Goal: Task Accomplishment & Management: Manage account settings

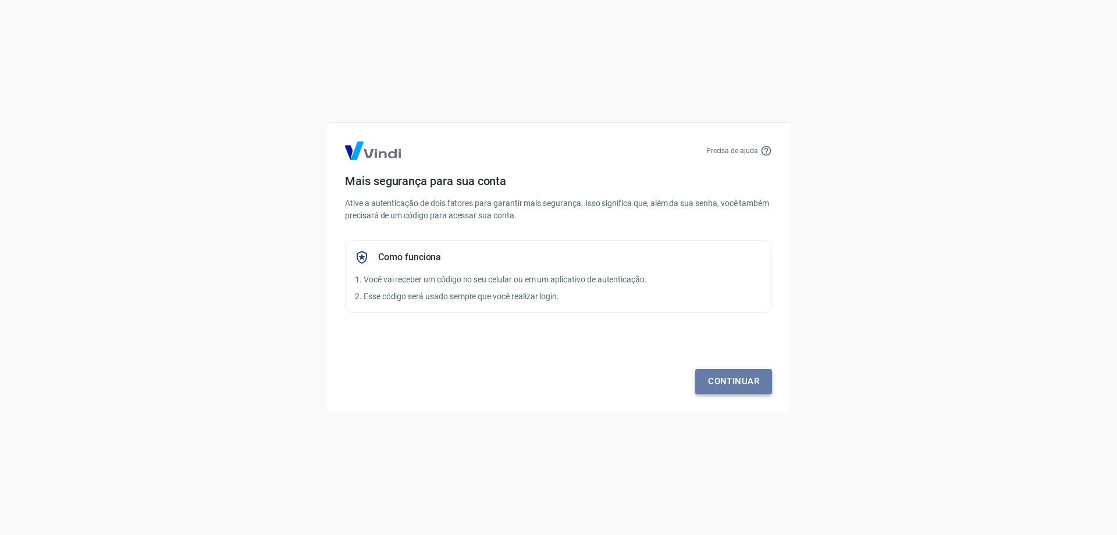
click at [738, 378] on link "Continuar" at bounding box center [733, 381] width 77 height 24
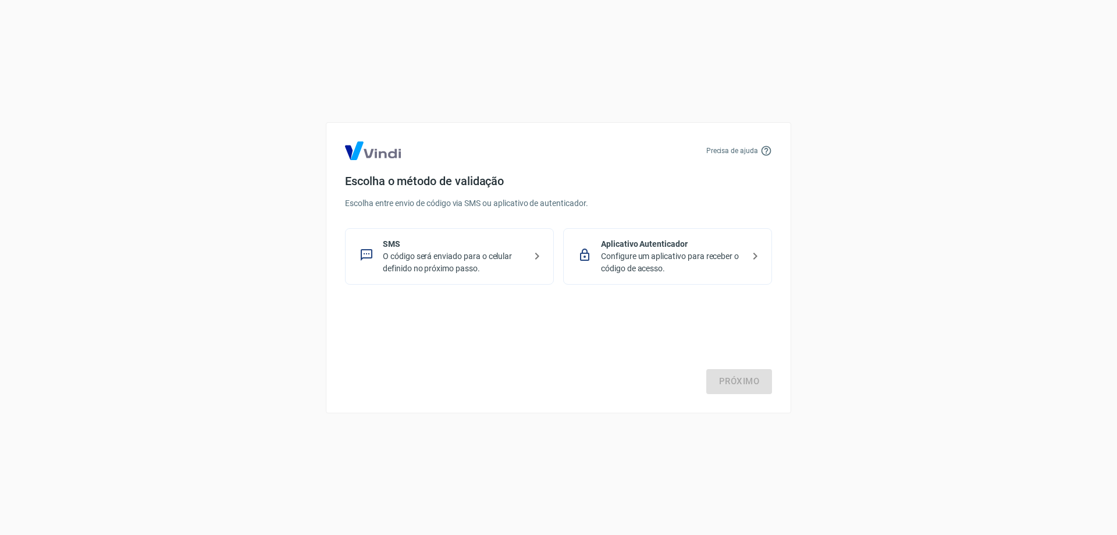
click at [484, 264] on p "O código será enviado para o celular definido no próximo passo." at bounding box center [454, 262] width 143 height 24
click at [740, 394] on div "Precisa de ajuda Escolha o método de validação Escolha entre envio de código vi…" at bounding box center [558, 267] width 465 height 291
click at [738, 385] on link "Próximo" at bounding box center [739, 381] width 66 height 24
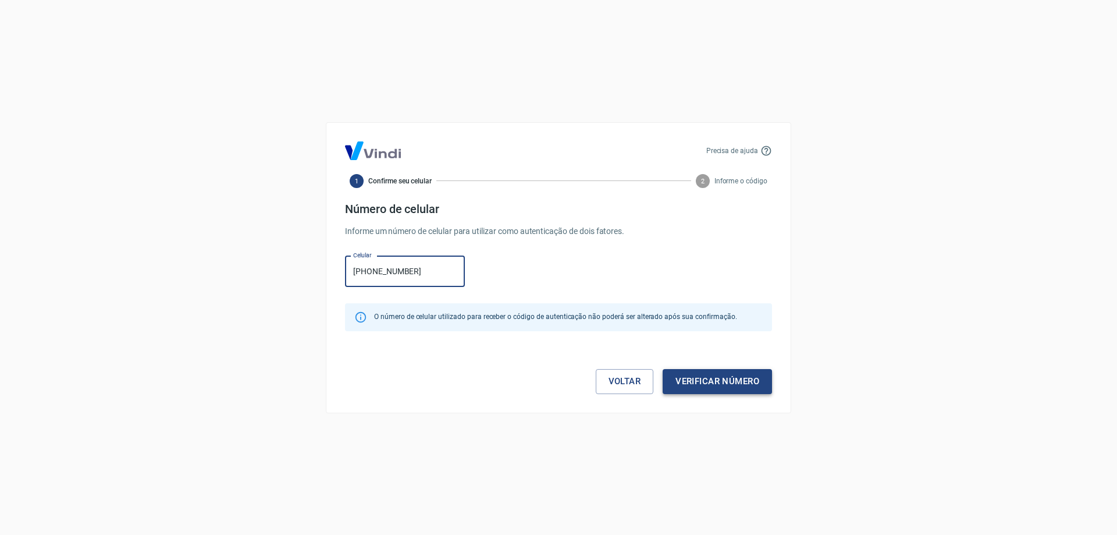
type input "[PHONE_NUMBER]"
click at [721, 382] on button "Verificar número" at bounding box center [717, 381] width 109 height 24
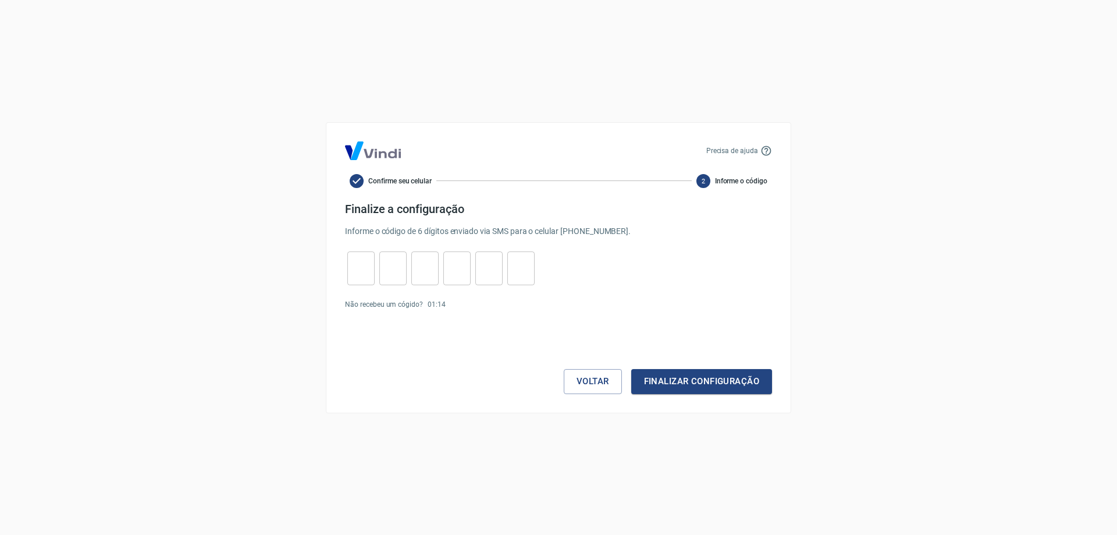
click at [355, 267] on input "tel" at bounding box center [360, 267] width 27 height 25
type input "3"
type input "8"
type input "3"
type input "5"
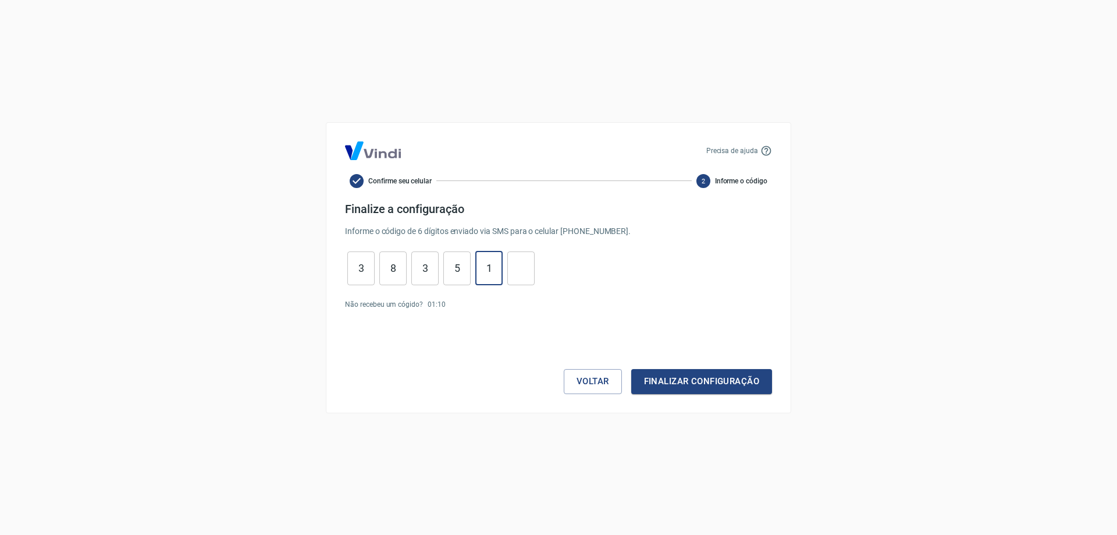
type input "1"
type input "2"
click at [699, 389] on button "Finalizar configuração" at bounding box center [701, 381] width 141 height 24
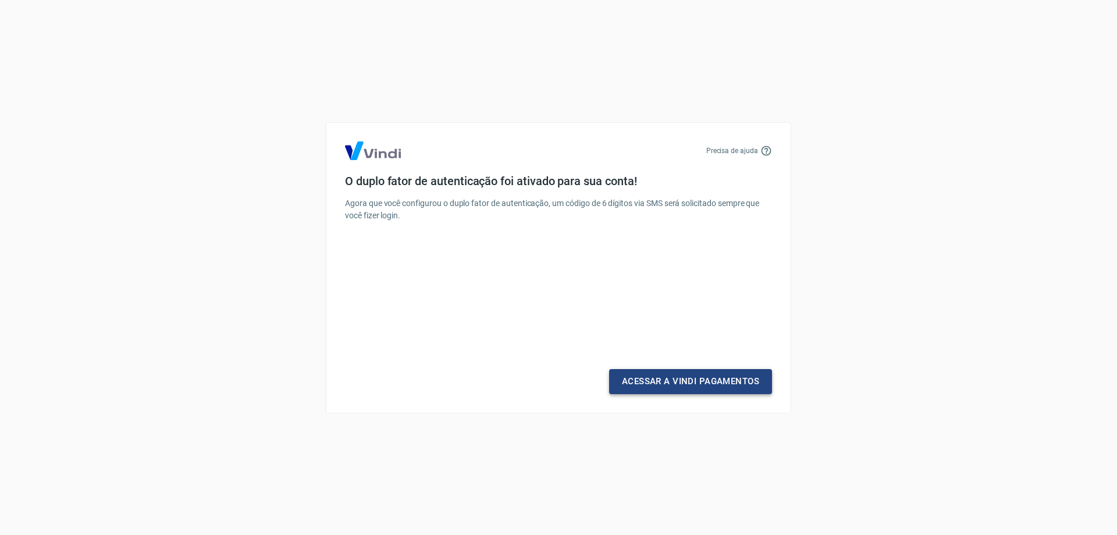
click at [688, 383] on link "Acessar a Vindi Pagamentos" at bounding box center [690, 381] width 163 height 24
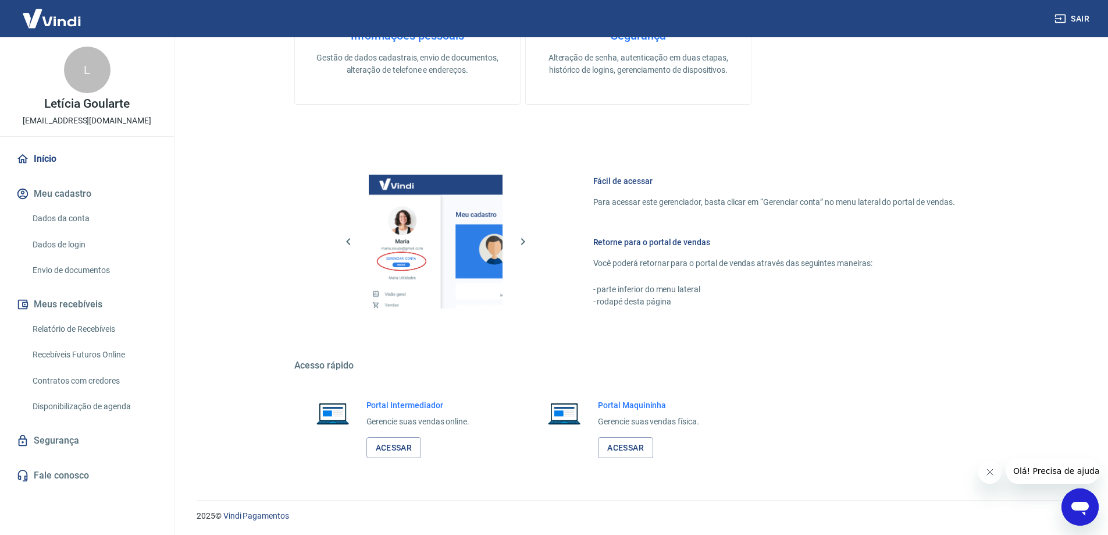
scroll to position [602, 0]
click at [404, 447] on link "Acessar" at bounding box center [394, 447] width 55 height 22
click at [77, 189] on button "Meu cadastro" at bounding box center [87, 194] width 146 height 26
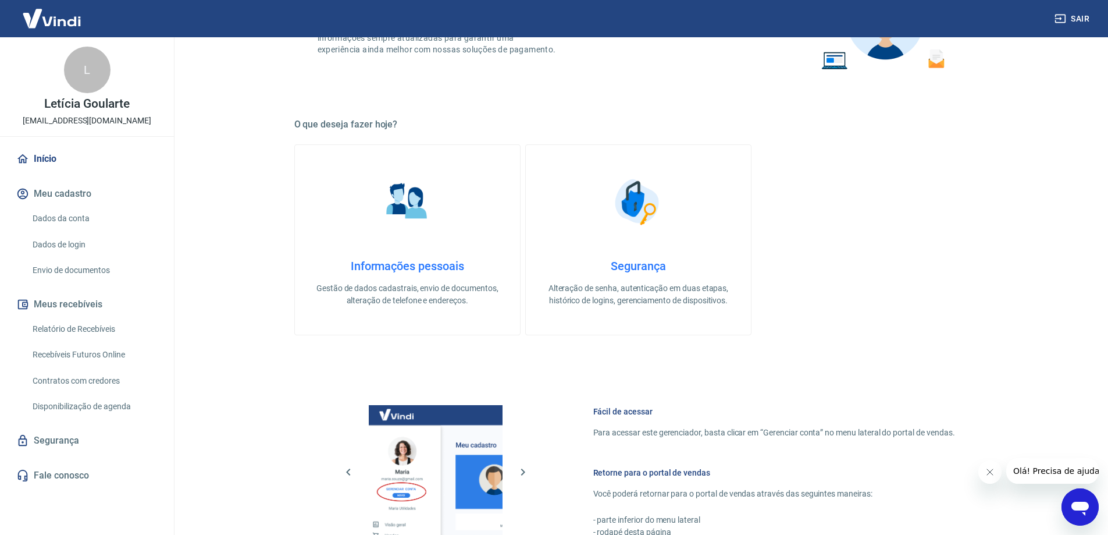
scroll to position [369, 0]
click at [397, 266] on h4 "Informações pessoais" at bounding box center [408, 267] width 188 height 14
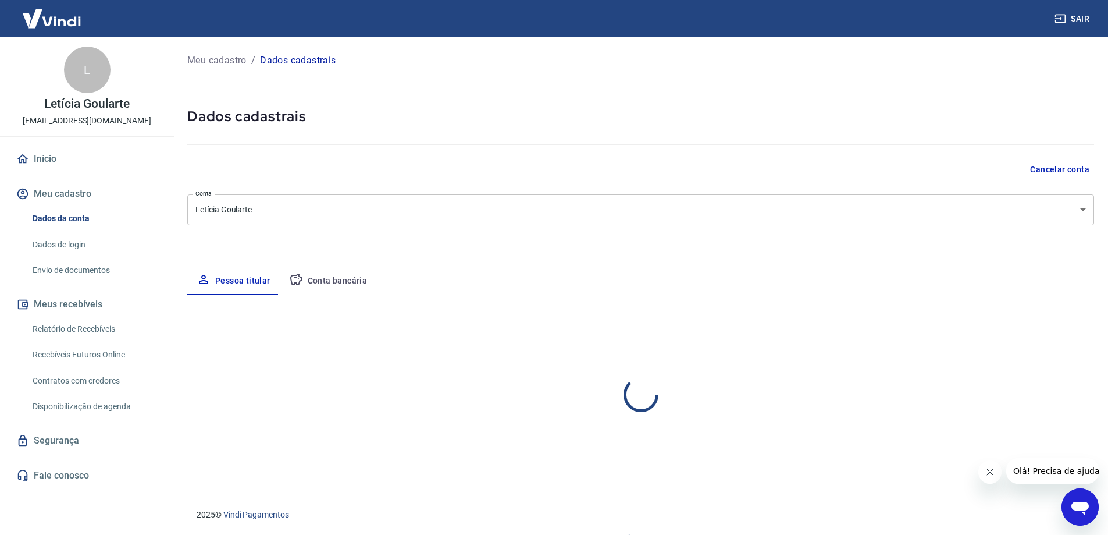
select select "SC"
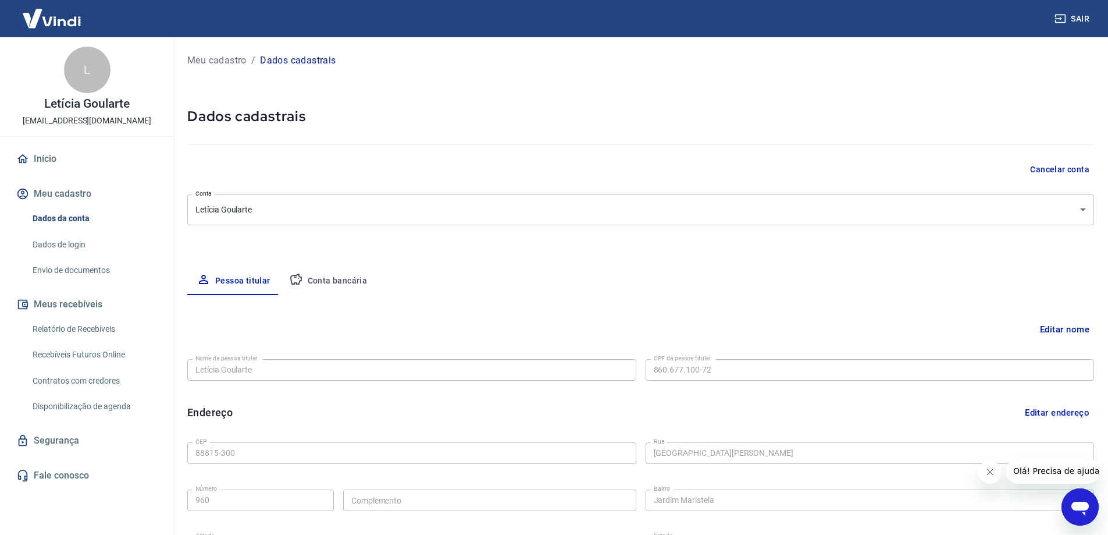
type input "[PHONE_NUMBER]"
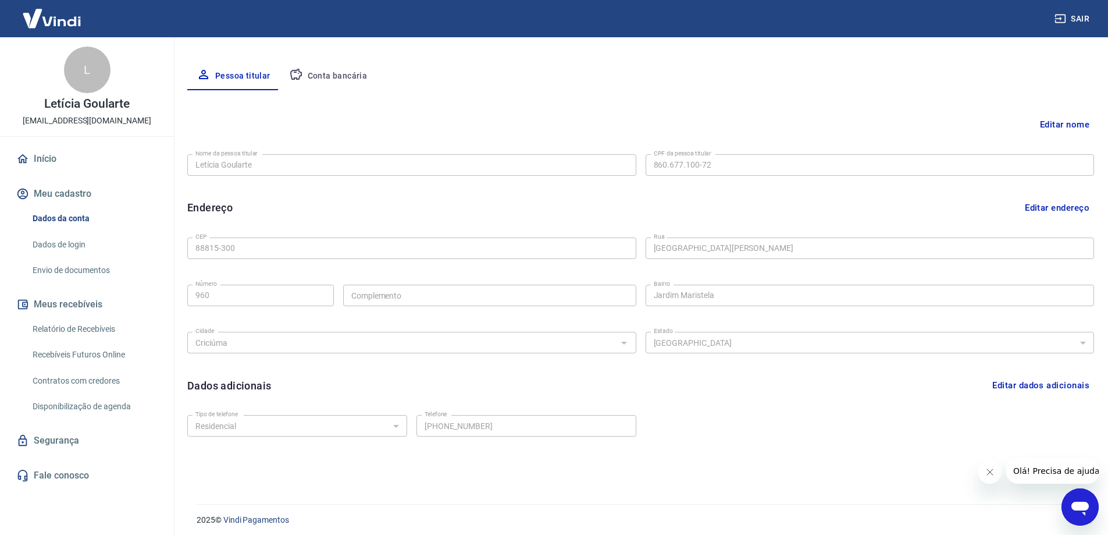
scroll to position [210, 0]
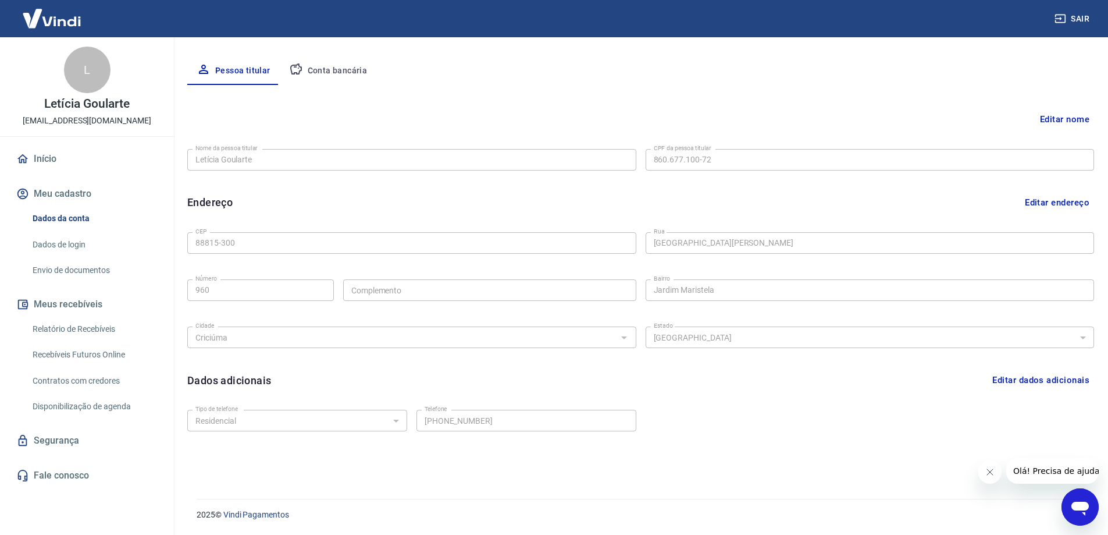
click at [335, 67] on button "Conta bancária" at bounding box center [328, 71] width 97 height 28
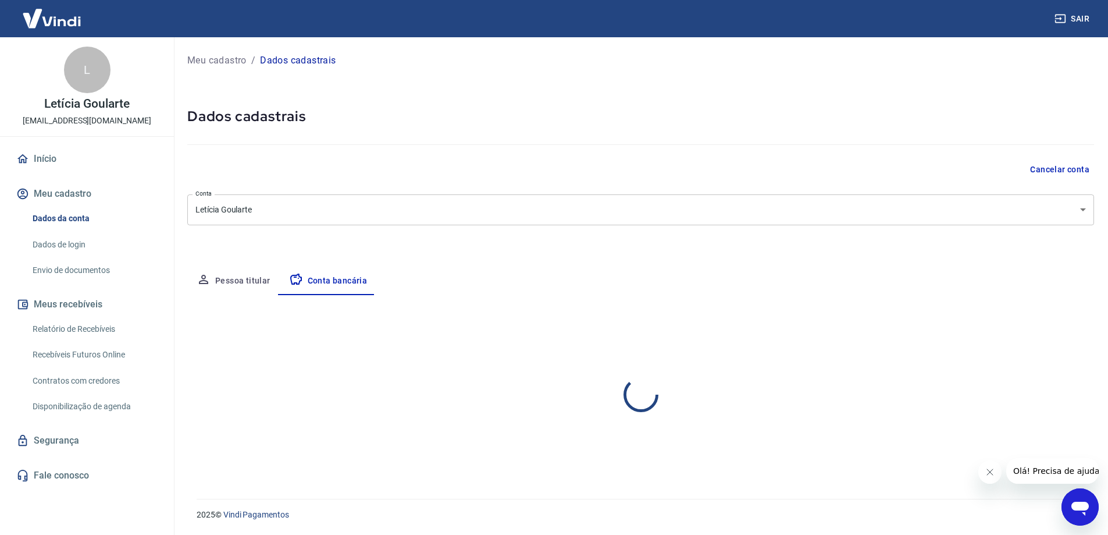
scroll to position [0, 0]
click at [65, 236] on link "Dados de login" at bounding box center [94, 245] width 132 height 24
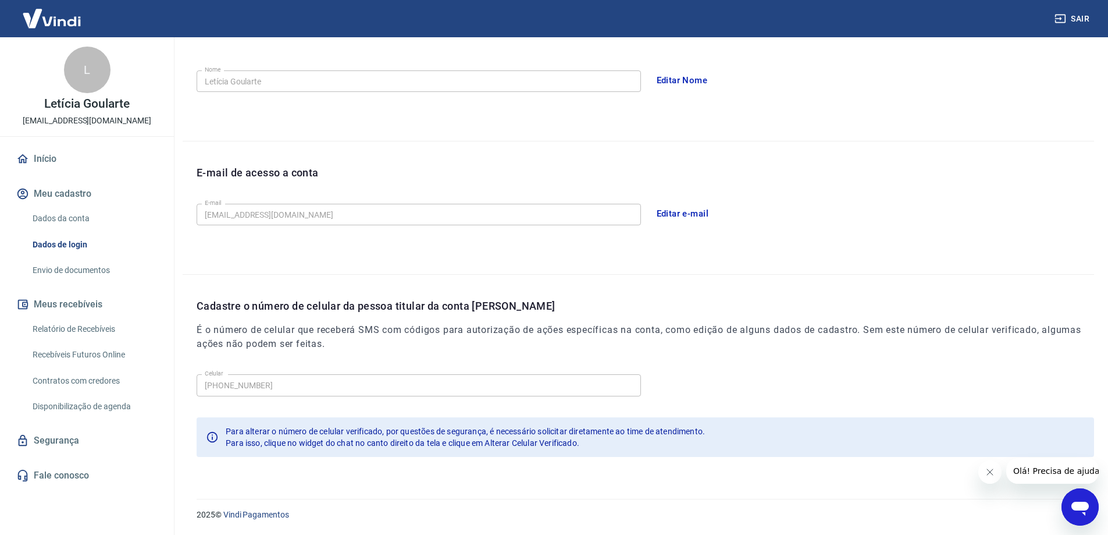
scroll to position [36, 0]
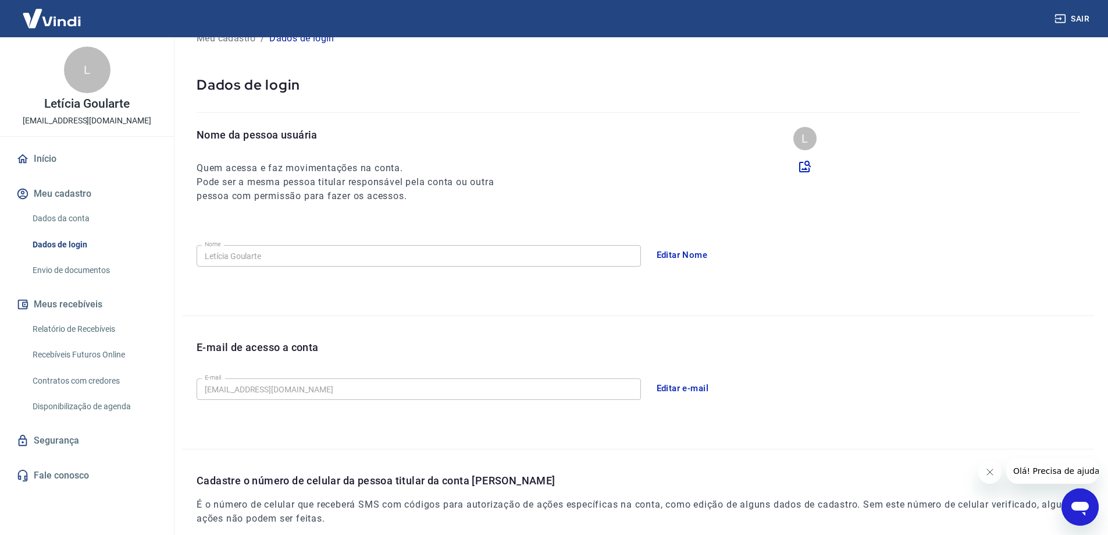
click at [90, 270] on link "Envio de documentos" at bounding box center [94, 270] width 132 height 24
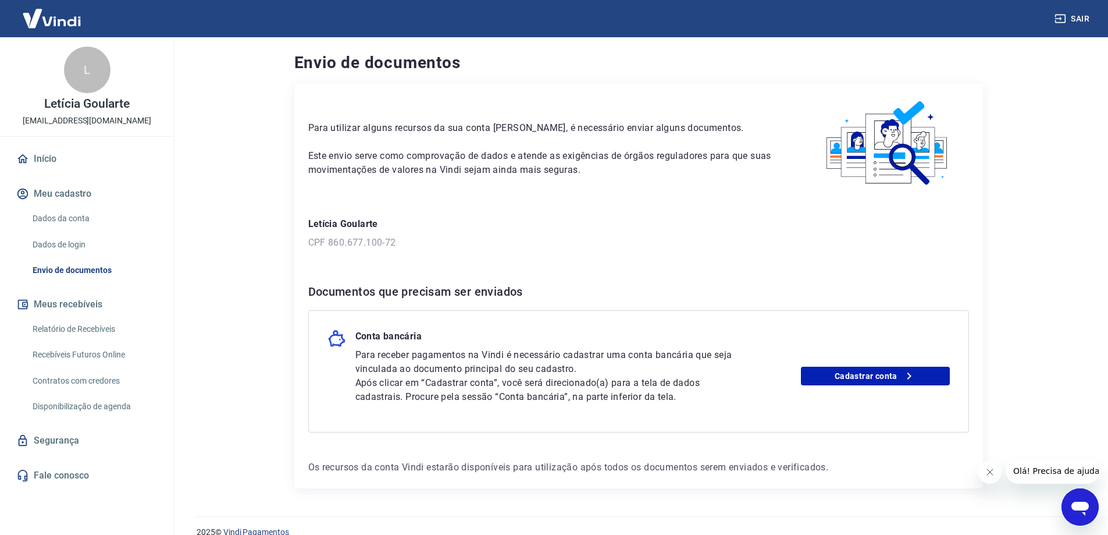
scroll to position [17, 0]
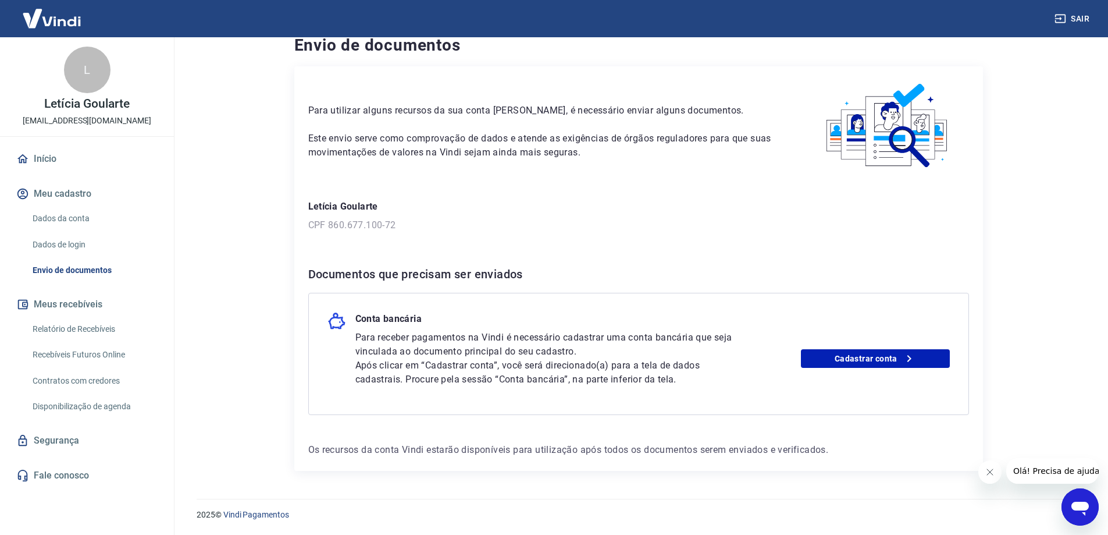
click at [1040, 476] on button "Olá! Precisa de ajuda?" at bounding box center [1058, 471] width 105 height 26
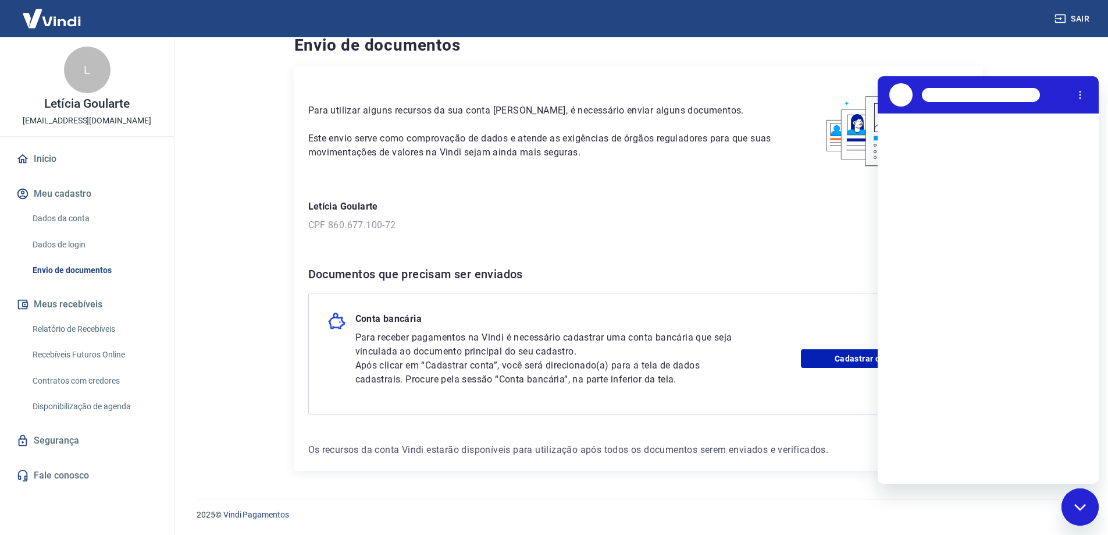
scroll to position [0, 0]
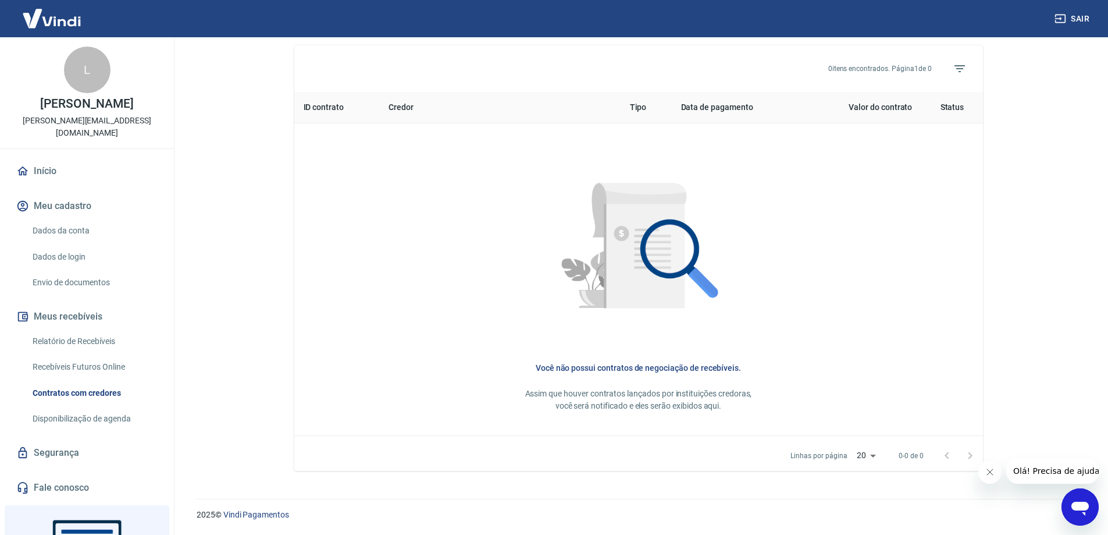
click at [72, 193] on button "Meu cadastro" at bounding box center [87, 206] width 146 height 26
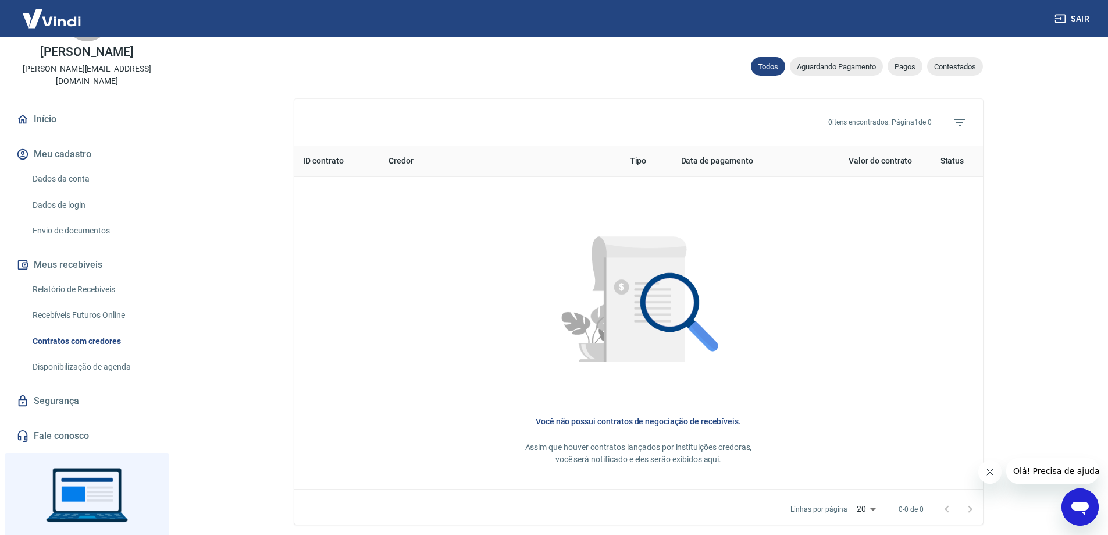
scroll to position [94, 0]
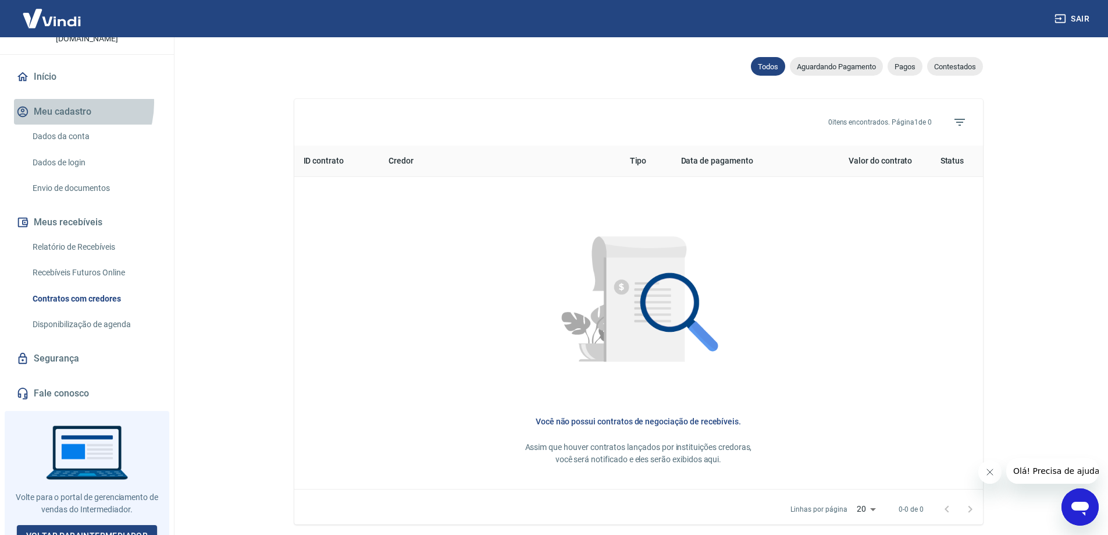
click at [57, 99] on button "Meu cadastro" at bounding box center [87, 112] width 146 height 26
click at [58, 99] on button "Meu cadastro" at bounding box center [87, 112] width 146 height 26
click at [87, 525] on link "Voltar para Intermediador" at bounding box center [87, 536] width 141 height 22
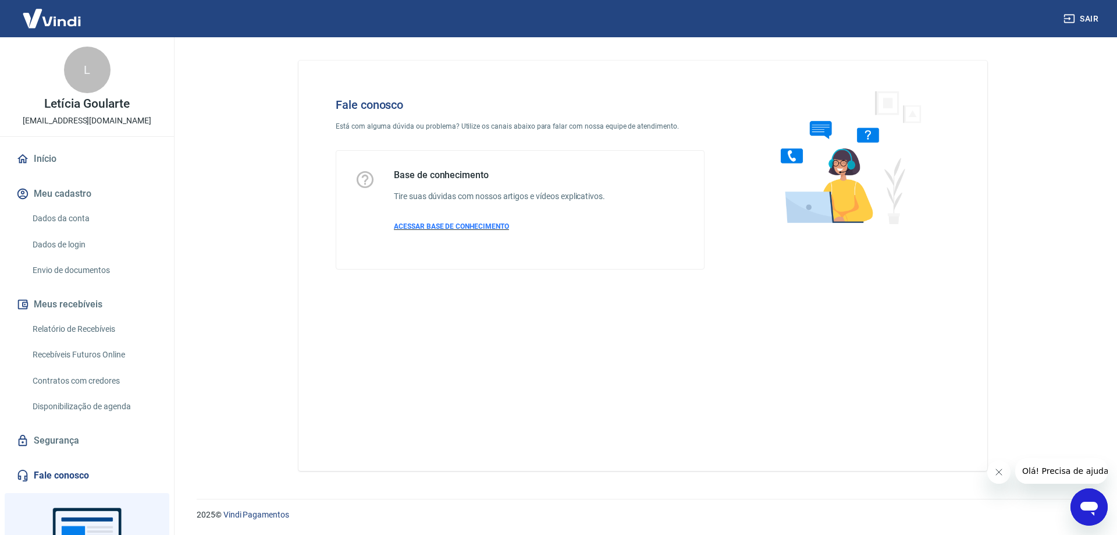
click at [478, 225] on span "ACESSAR BASE DE CONHECIMENTO" at bounding box center [451, 226] width 115 height 8
click at [45, 163] on link "Início" at bounding box center [87, 159] width 146 height 26
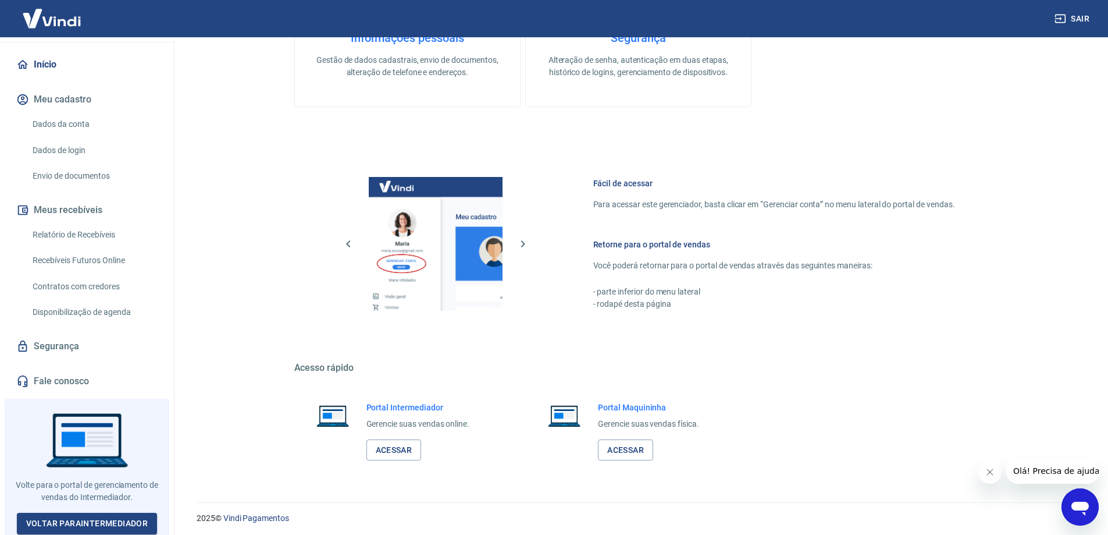
scroll to position [602, 0]
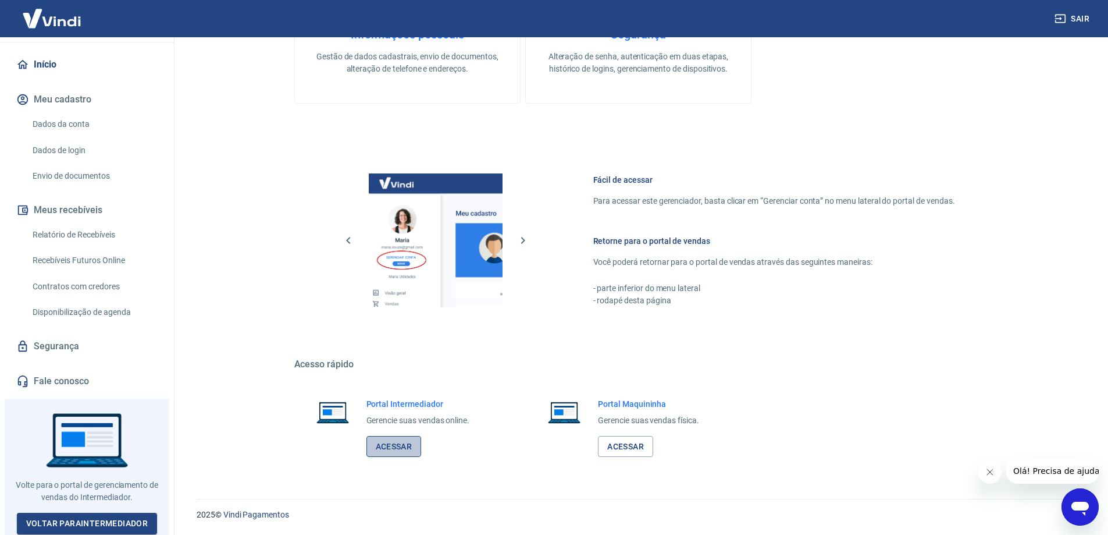
click at [394, 447] on link "Acessar" at bounding box center [394, 447] width 55 height 22
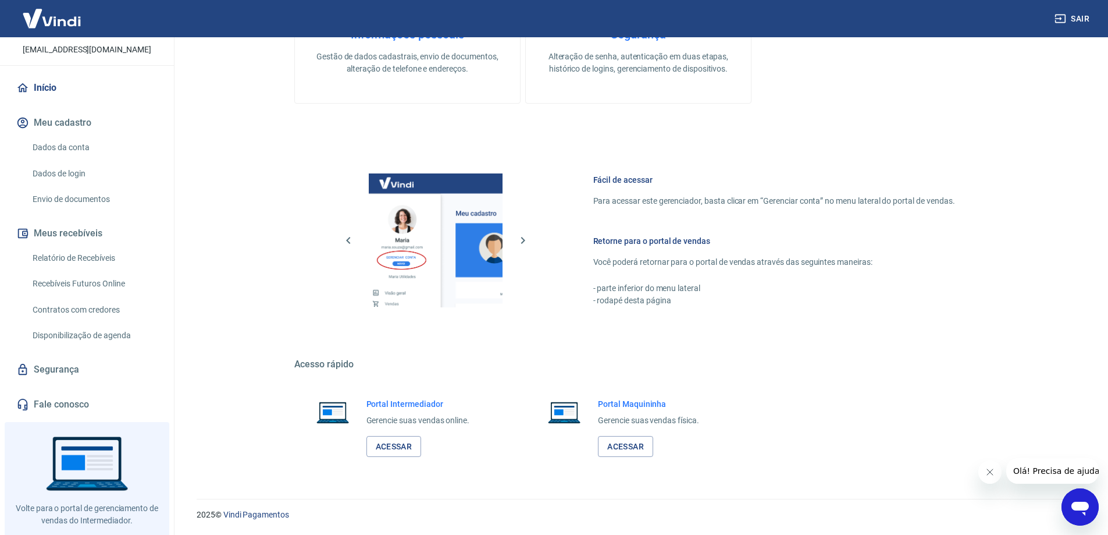
scroll to position [0, 0]
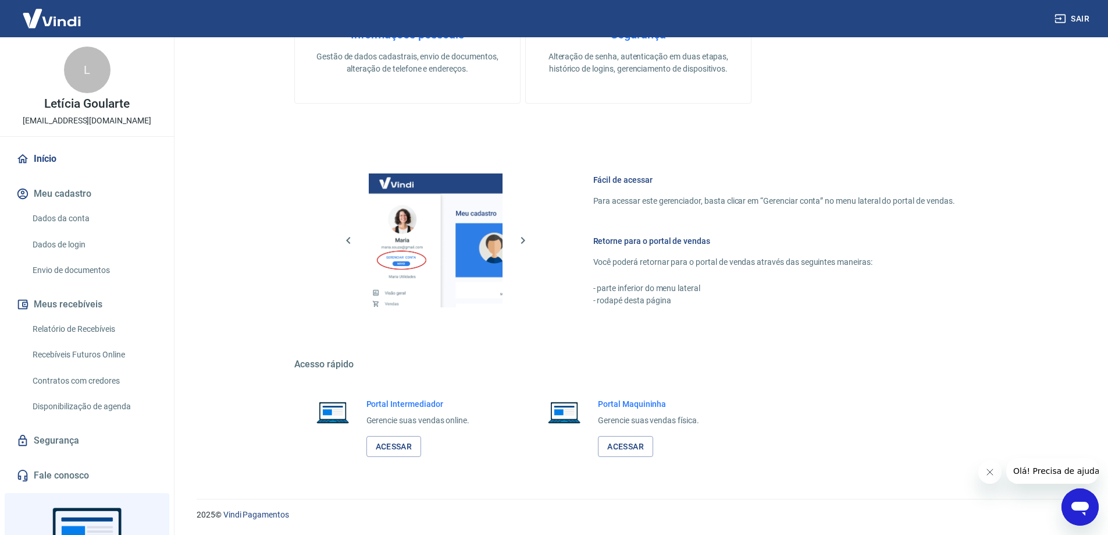
click at [77, 323] on link "Relatório de Recebíveis" at bounding box center [94, 329] width 132 height 24
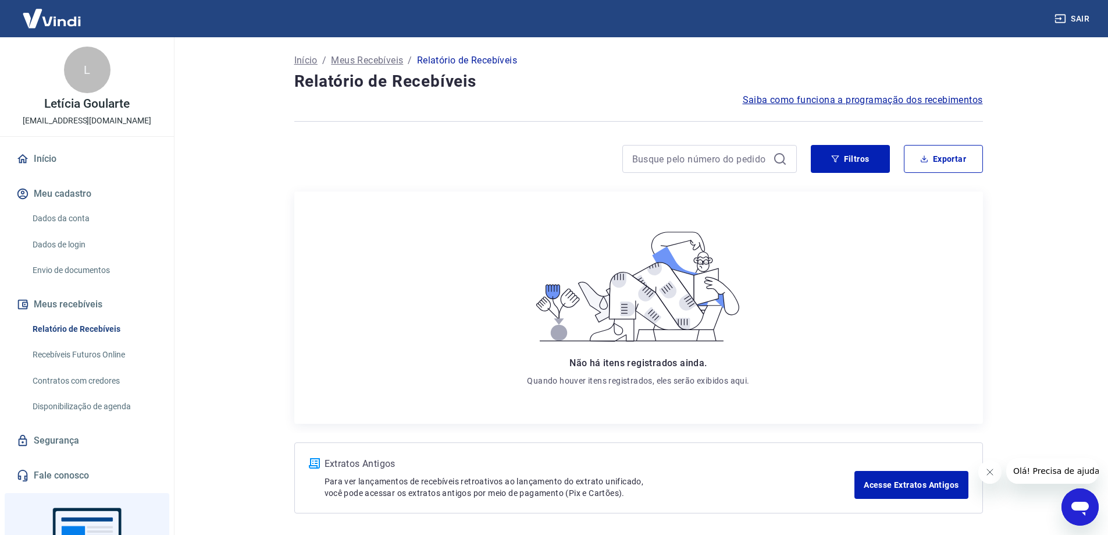
click at [842, 100] on span "Saiba como funciona a programação dos recebimentos" at bounding box center [863, 100] width 240 height 14
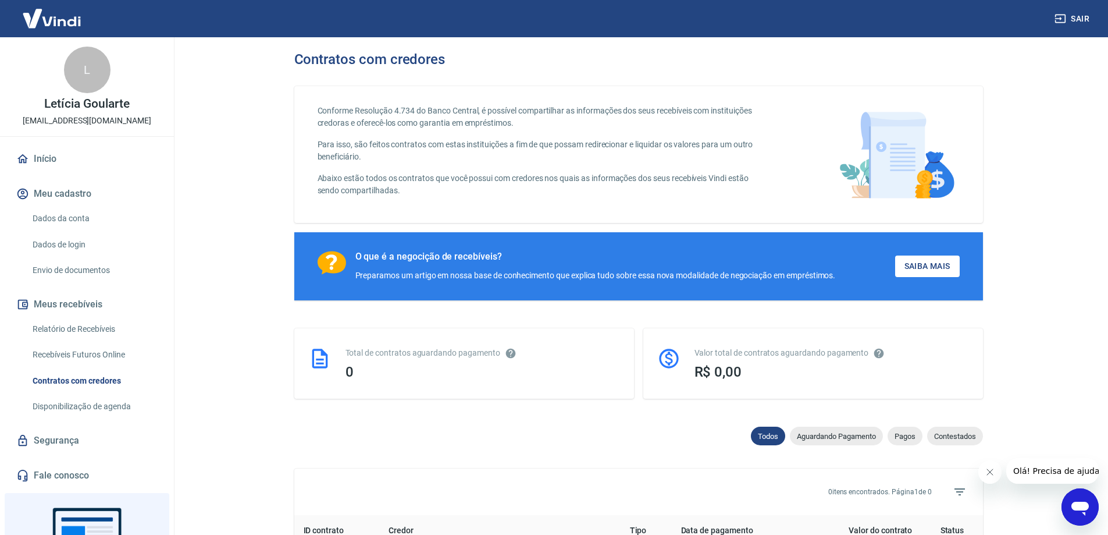
click at [63, 472] on link "Fale conosco" at bounding box center [87, 476] width 146 height 26
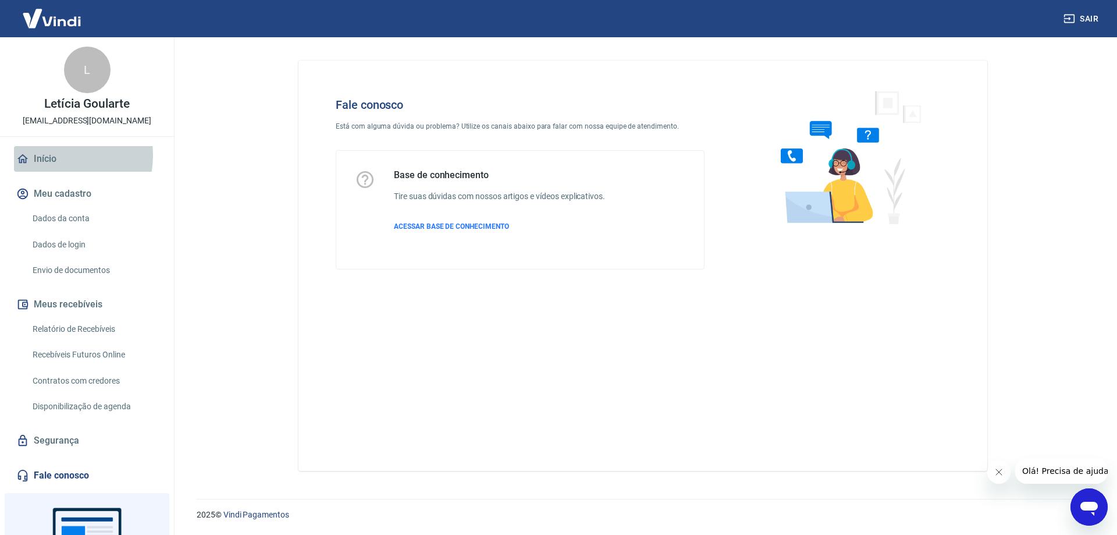
click at [51, 155] on link "Início" at bounding box center [87, 159] width 146 height 26
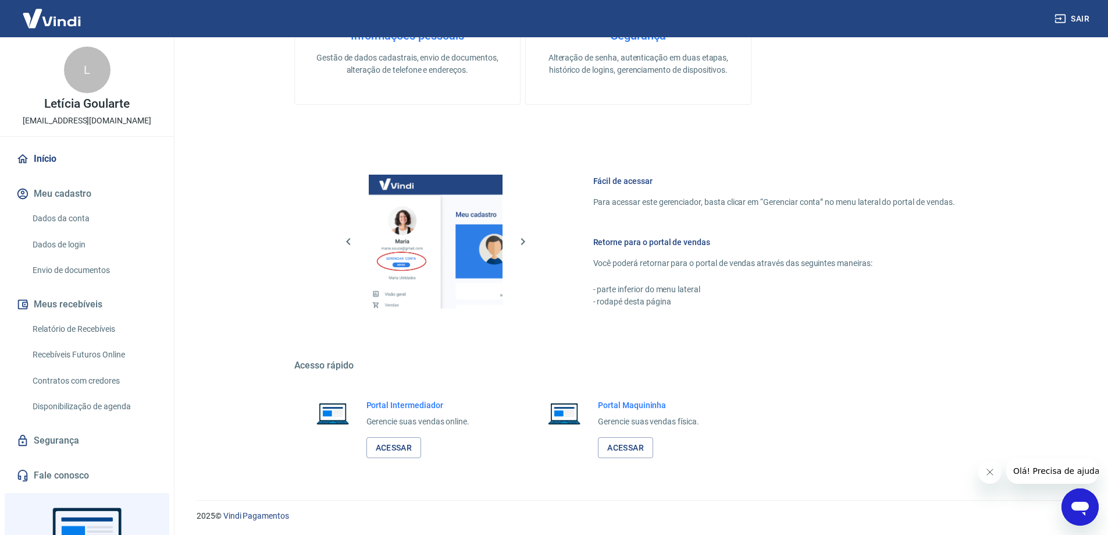
scroll to position [602, 0]
click at [403, 443] on link "Acessar" at bounding box center [394, 447] width 55 height 22
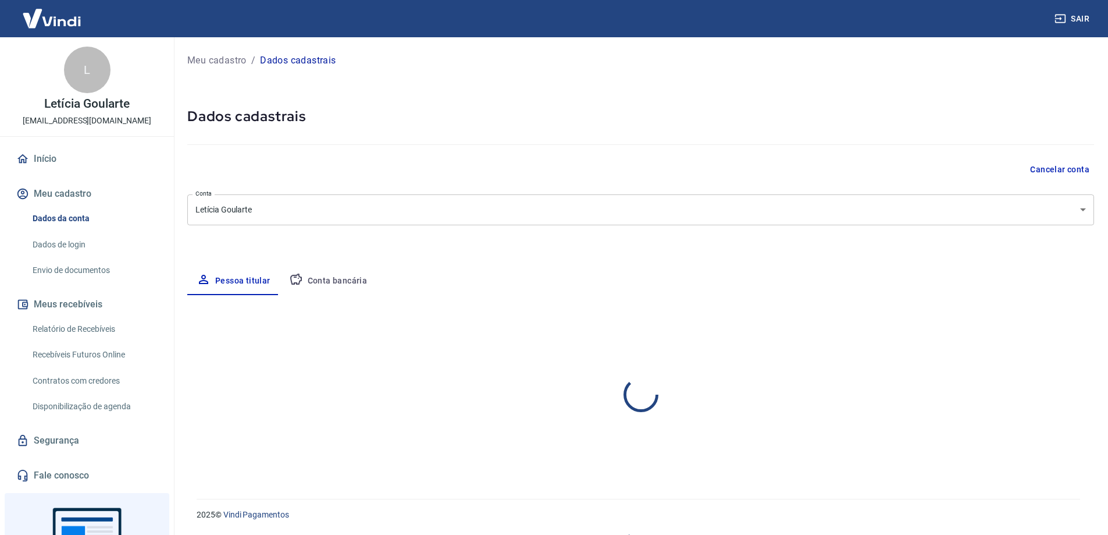
select select "SC"
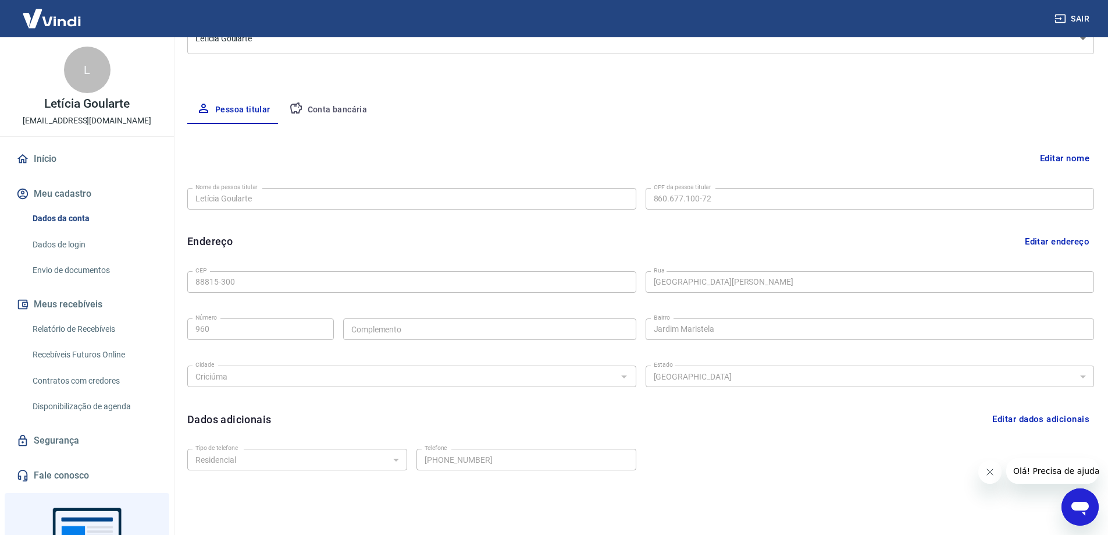
scroll to position [152, 0]
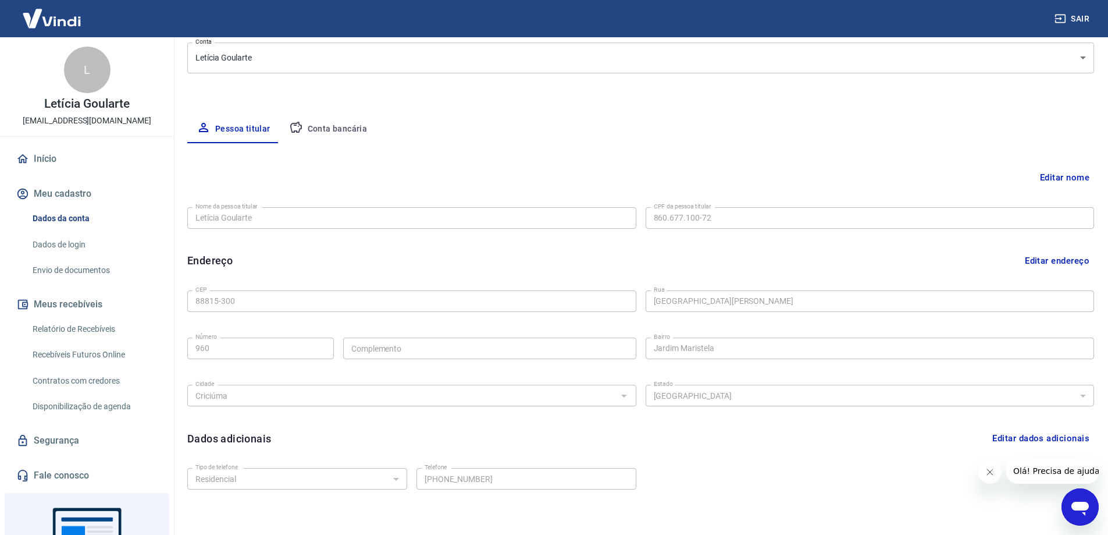
click at [1072, 174] on button "Editar nome" at bounding box center [1065, 177] width 59 height 22
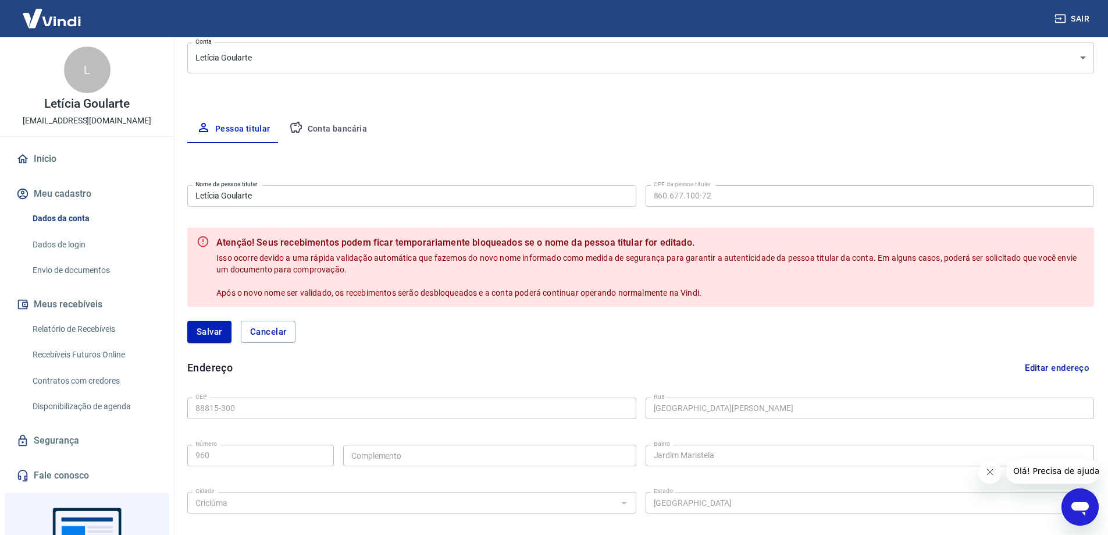
click at [490, 197] on input "Letícia Goularte" at bounding box center [411, 196] width 449 height 22
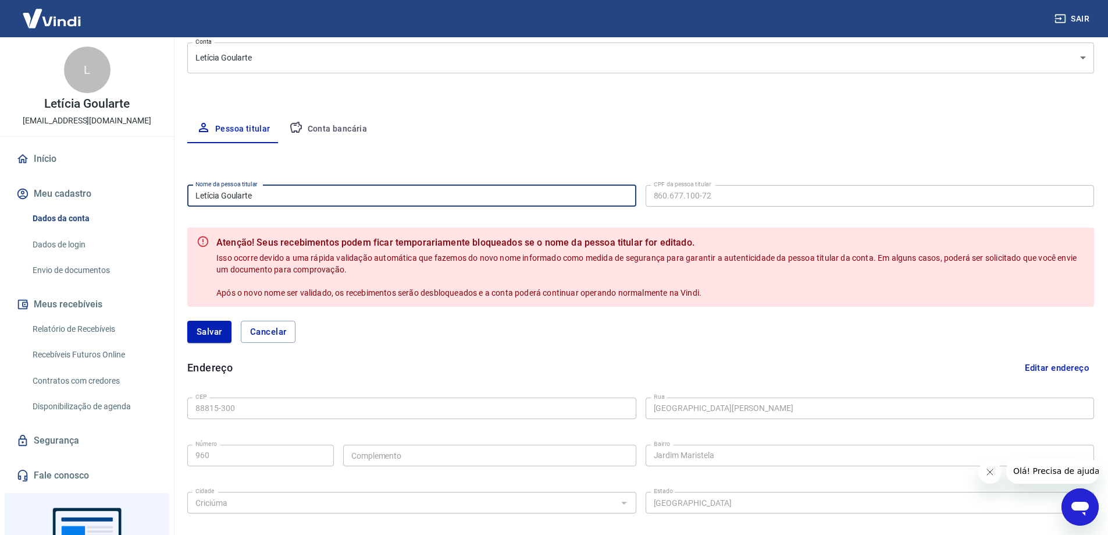
click at [291, 335] on button "Cancelar" at bounding box center [268, 332] width 55 height 22
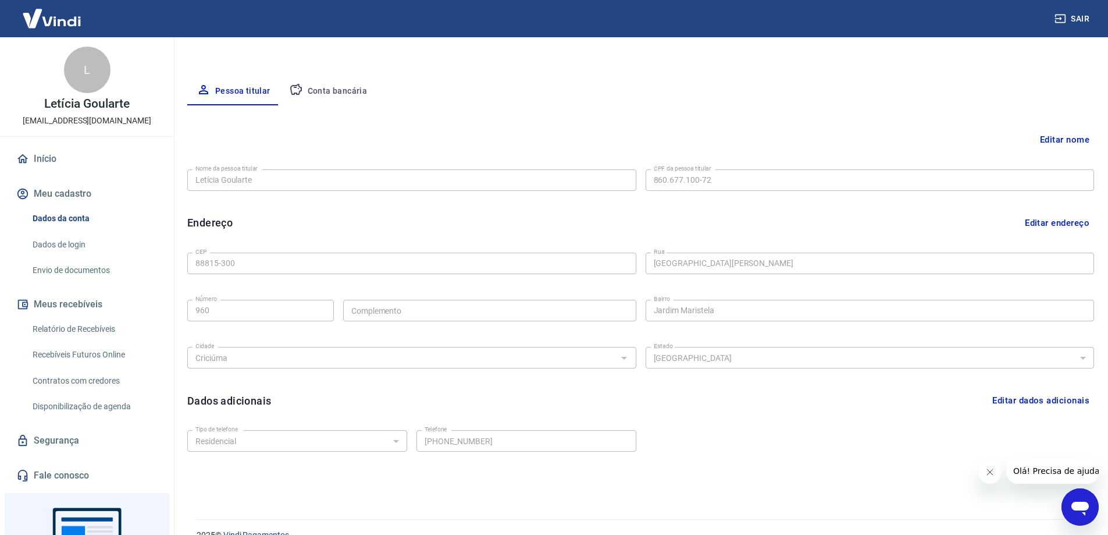
scroll to position [210, 0]
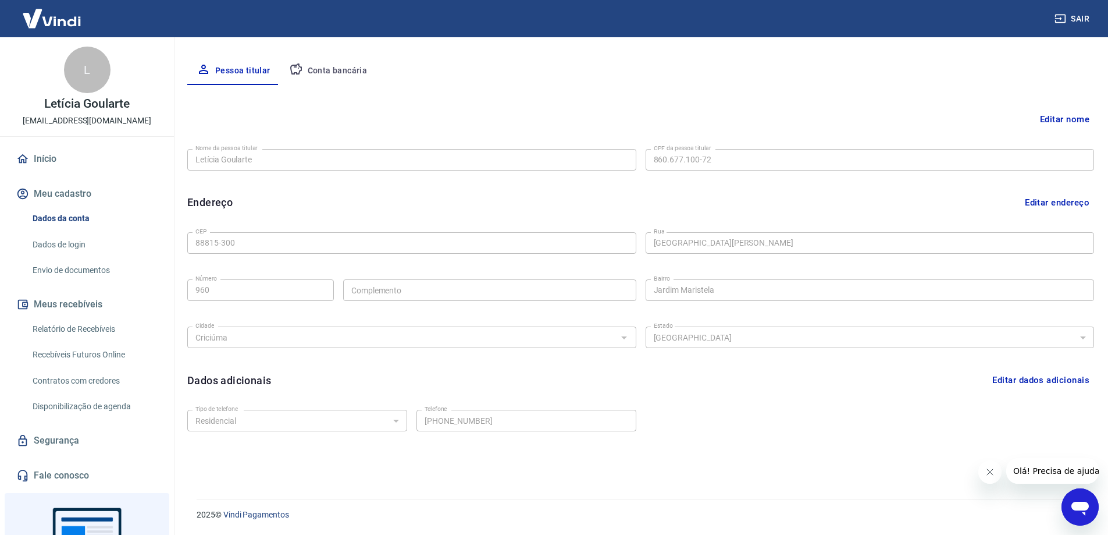
click at [1026, 382] on button "Editar dados adicionais" at bounding box center [1041, 380] width 106 height 22
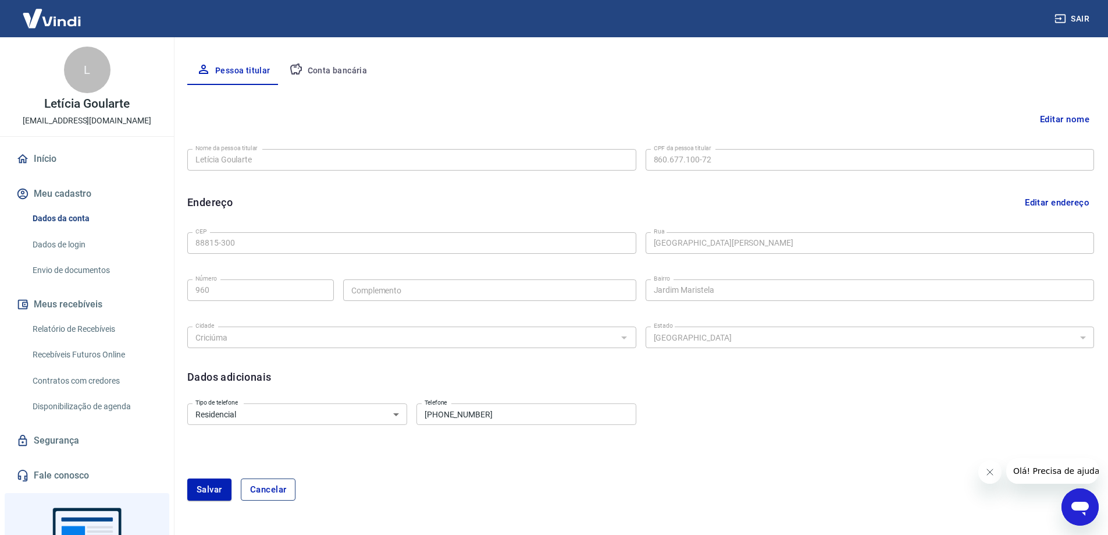
click at [267, 488] on button "Cancelar" at bounding box center [268, 489] width 55 height 22
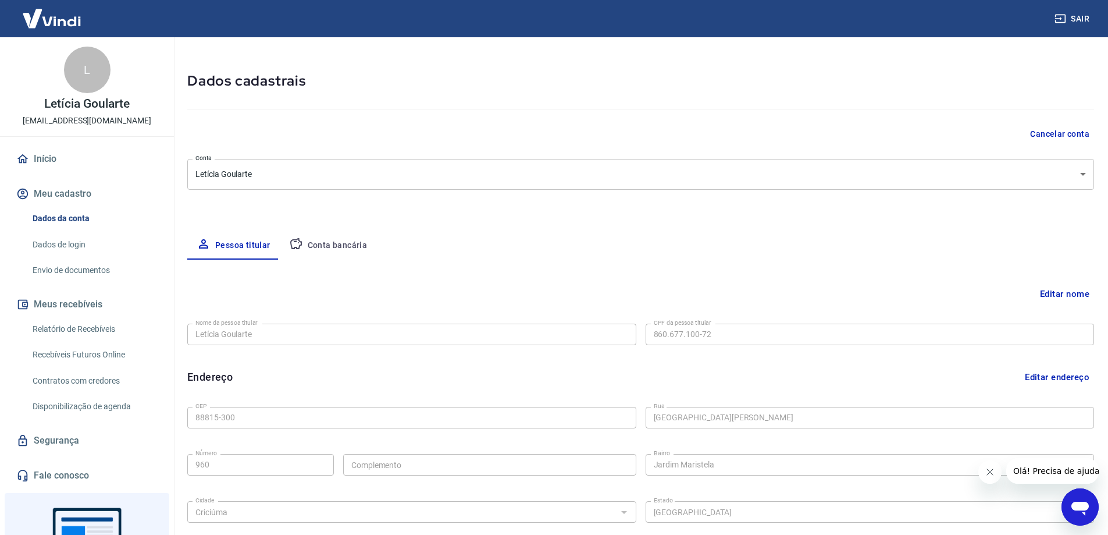
scroll to position [0, 0]
